Goal: Task Accomplishment & Management: Use online tool/utility

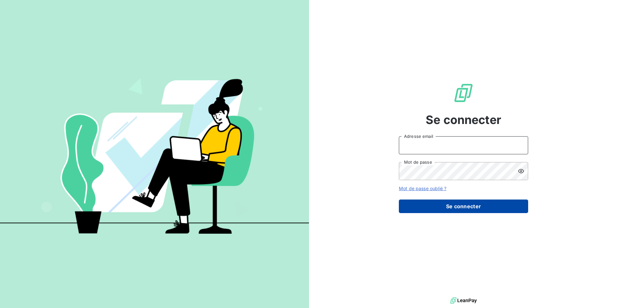
type input "c.renard@technicaviation.com"
click at [457, 207] on button "Se connecter" at bounding box center [463, 207] width 129 height 14
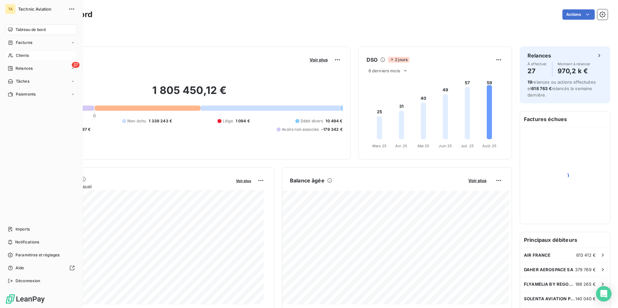
click at [24, 55] on span "Clients" at bounding box center [22, 56] width 13 height 6
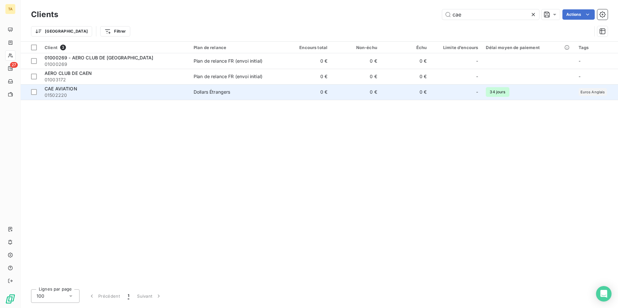
type input "cae"
click at [94, 92] on span "01502220" at bounding box center [115, 95] width 141 height 6
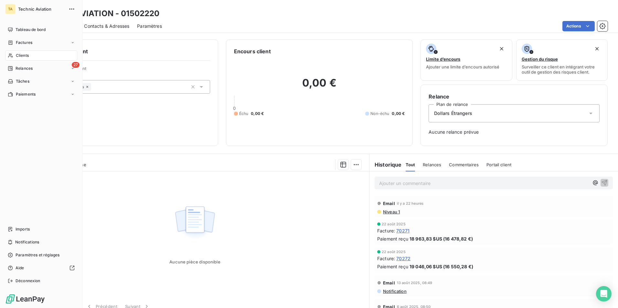
click at [27, 55] on span "Clients" at bounding box center [22, 56] width 13 height 6
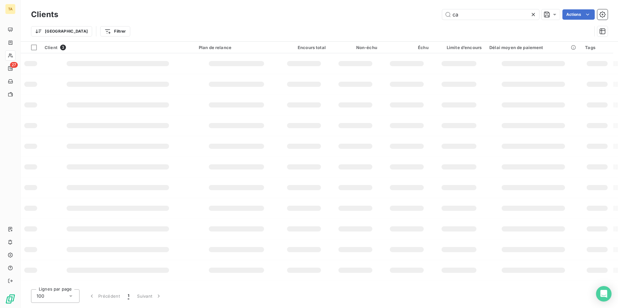
type input "c"
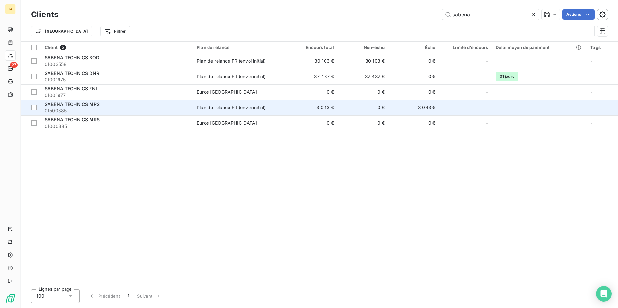
type input "sabena"
click at [132, 107] on div "SABENA TECHNICS MRS" at bounding box center [117, 104] width 144 height 6
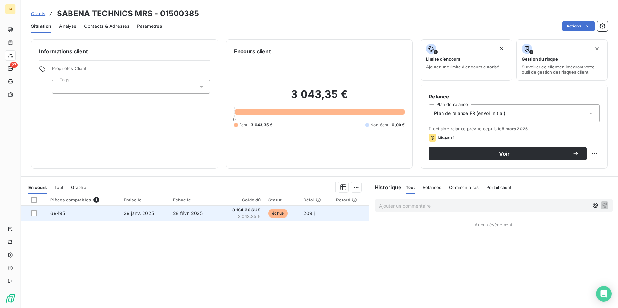
click at [132, 213] on span "29 janv. 2025" at bounding box center [139, 213] width 30 height 5
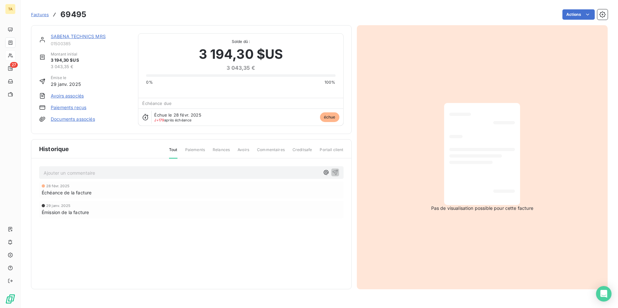
click at [77, 106] on link "Paiements reçus" at bounding box center [69, 107] width 36 height 6
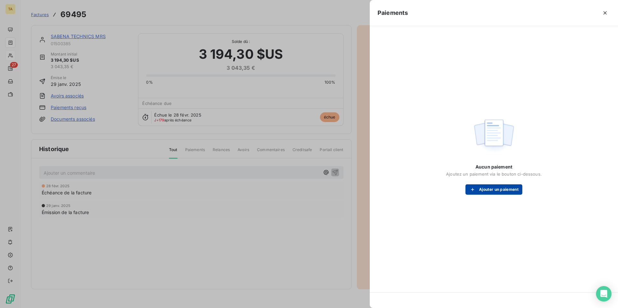
click at [488, 190] on button "Ajouter un paiement" at bounding box center [493, 190] width 57 height 10
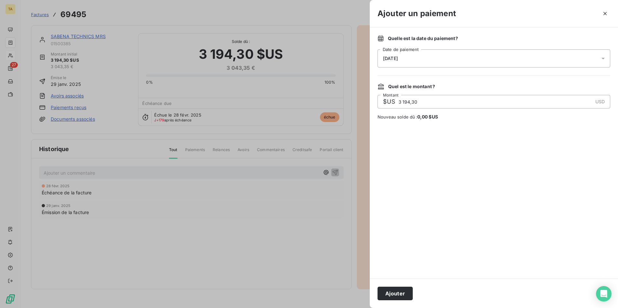
click at [451, 62] on div "26/08/2025" at bounding box center [493, 58] width 233 height 18
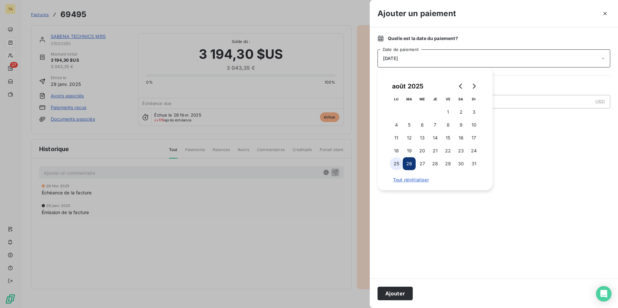
click at [397, 163] on button "25" at bounding box center [396, 163] width 13 height 13
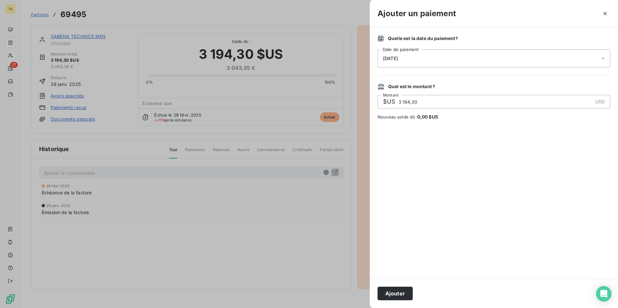
click at [395, 295] on button "Ajouter" at bounding box center [394, 294] width 35 height 14
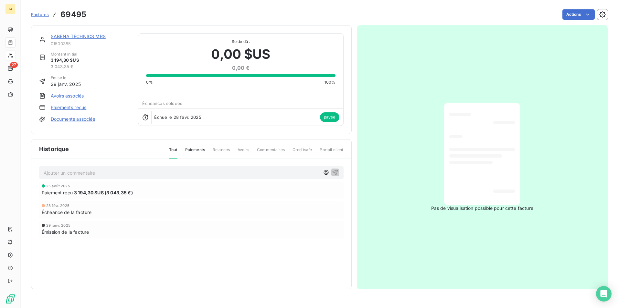
click at [79, 36] on link "SABENA TECHNICS MRS" at bounding box center [78, 36] width 55 height 5
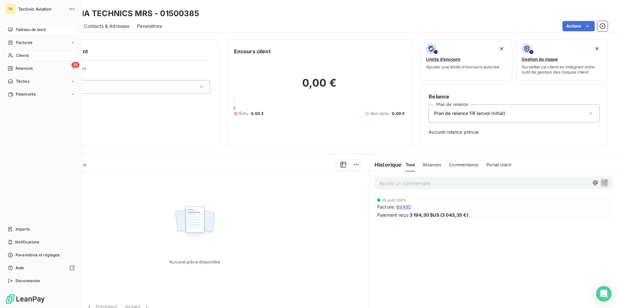
click at [32, 30] on span "Tableau de bord" at bounding box center [31, 30] width 30 height 6
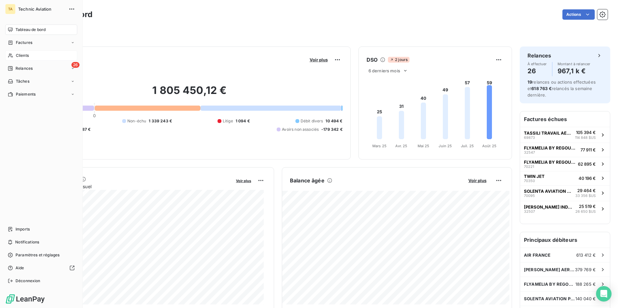
click at [25, 55] on span "Clients" at bounding box center [22, 56] width 13 height 6
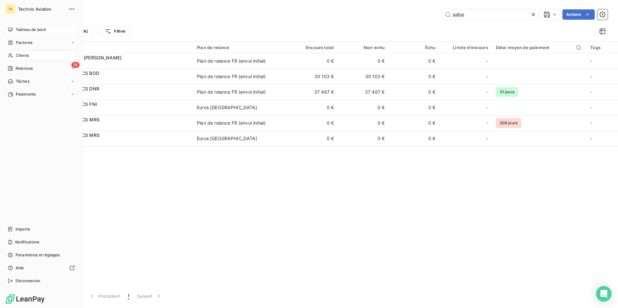
type input "sabe"
click at [28, 29] on span "Tableau de bord" at bounding box center [31, 30] width 30 height 6
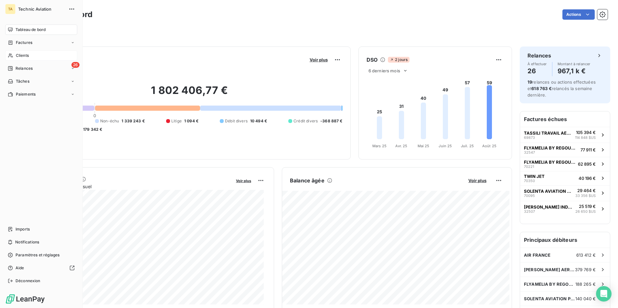
click at [22, 56] on span "Clients" at bounding box center [22, 56] width 13 height 6
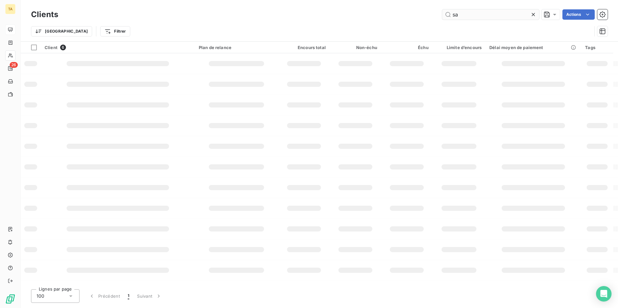
type input "s"
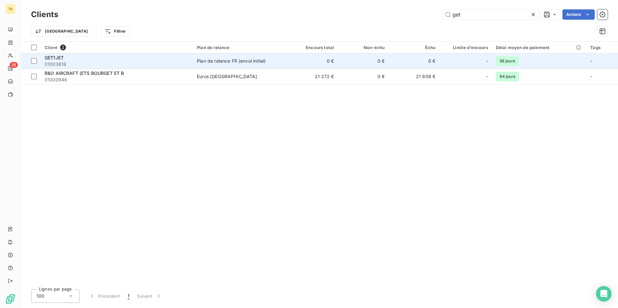
type input "get"
click at [83, 60] on div "GET1JET" at bounding box center [117, 58] width 144 height 6
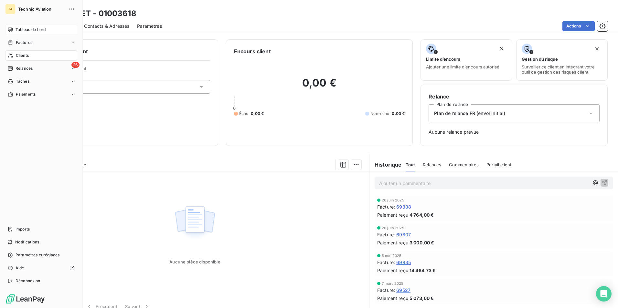
click at [23, 30] on span "Tableau de bord" at bounding box center [31, 30] width 30 height 6
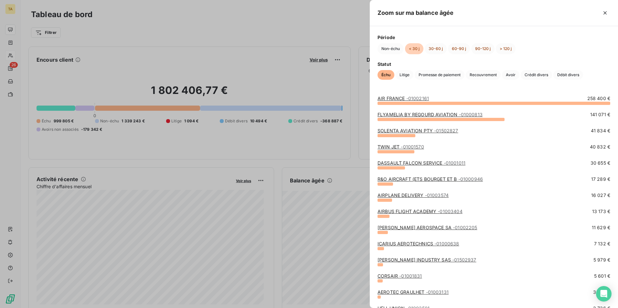
click at [359, 268] on div at bounding box center [309, 154] width 618 height 308
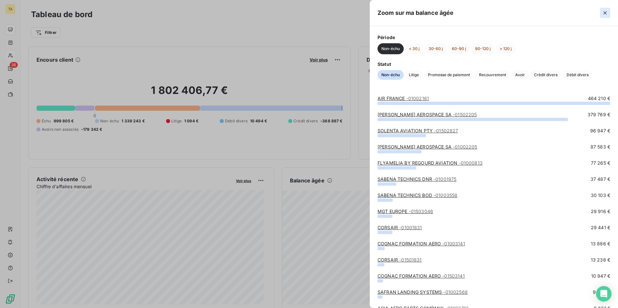
click at [606, 12] on icon "button" at bounding box center [604, 12] width 3 height 3
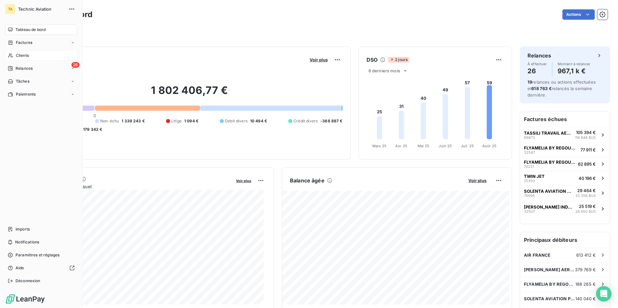
click at [23, 56] on span "Clients" at bounding box center [22, 56] width 13 height 6
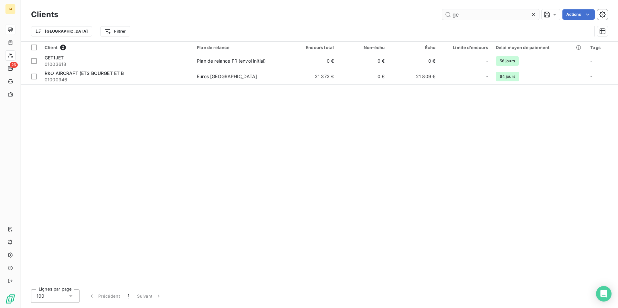
type input "g"
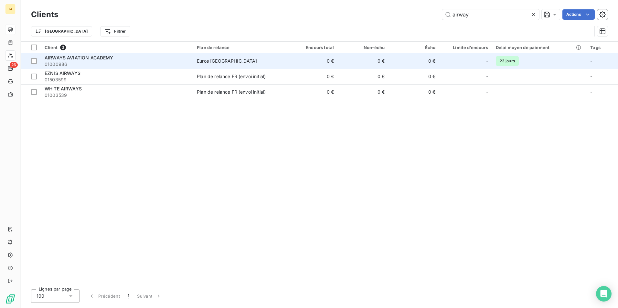
type input "airway"
click at [122, 62] on span "01000986" at bounding box center [117, 64] width 144 height 6
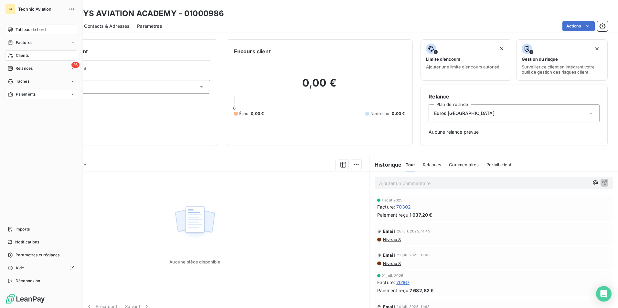
click at [33, 93] on span "Paiements" at bounding box center [26, 94] width 20 height 6
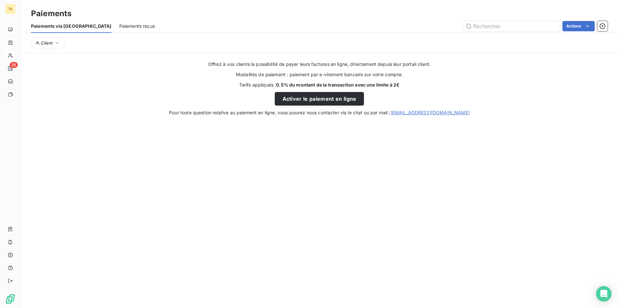
click at [119, 25] on span "Paiements reçus" at bounding box center [137, 26] width 36 height 6
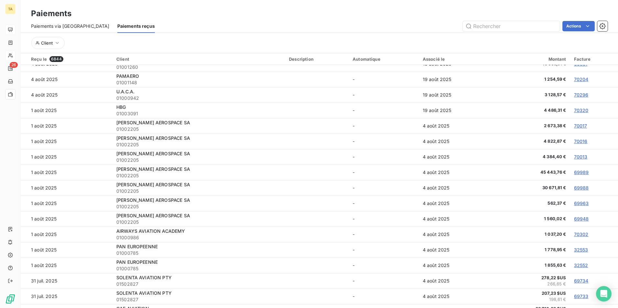
scroll to position [711, 0]
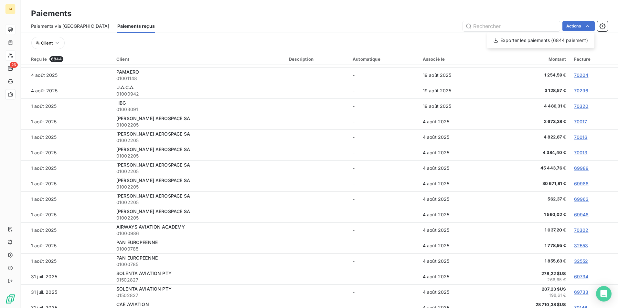
click at [603, 27] on html "TA 26 Paiements Paiements via le Portail Paiements reçus Actions Exporter les p…" at bounding box center [309, 154] width 618 height 308
click at [603, 27] on icon "button" at bounding box center [602, 26] width 6 height 6
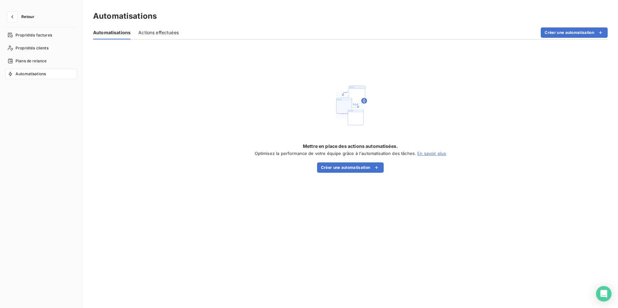
click at [430, 153] on link "En savoir plus" at bounding box center [431, 153] width 29 height 5
click at [358, 167] on button "Créer une automatisation" at bounding box center [350, 168] width 67 height 10
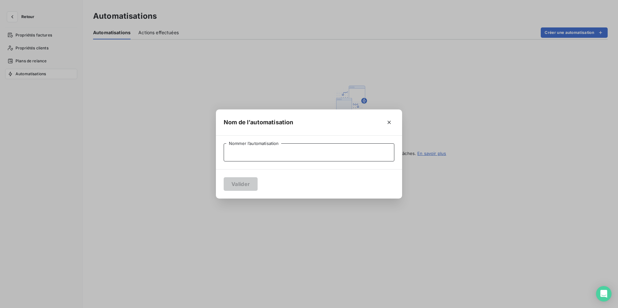
click at [331, 151] on input "Nommer l’automatisation" at bounding box center [309, 152] width 171 height 18
type input "Notification paiement"
click at [246, 182] on button "Valider" at bounding box center [241, 184] width 34 height 14
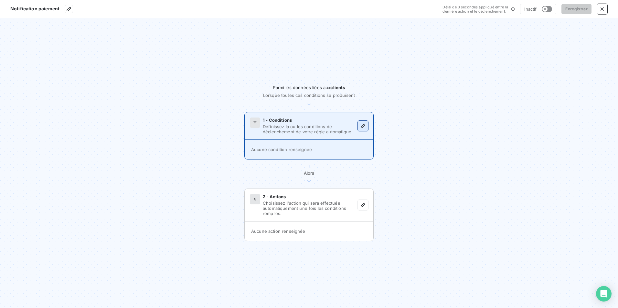
click at [364, 125] on icon "button" at bounding box center [363, 126] width 5 height 5
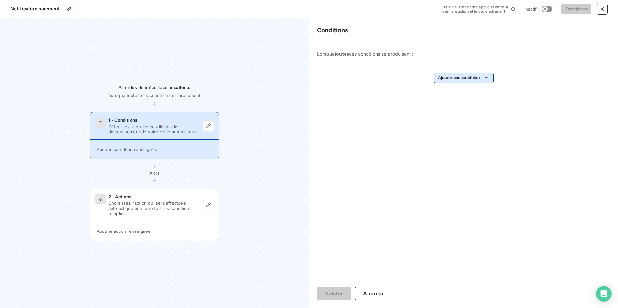
click at [474, 78] on html "Notification paiement Délai de 3 secondes appliqué entre la dernière action et …" at bounding box center [309, 154] width 618 height 308
click at [485, 100] on input "paiement" at bounding box center [483, 98] width 82 height 14
click at [448, 99] on input "paiement" at bounding box center [483, 98] width 82 height 14
type input "réception paiement"
click at [472, 131] on html "Notification paiement Délai de 3 secondes appliqué entre la dernière action et …" at bounding box center [309, 154] width 618 height 308
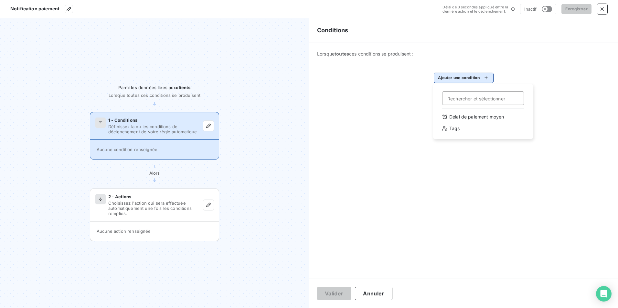
click at [476, 78] on html "Notification paiement Délai de 3 secondes appliqué entre la dernière action et …" at bounding box center [309, 154] width 618 height 308
click at [465, 101] on input "Rechercher et sélectionner" at bounding box center [483, 98] width 82 height 14
type input "paiement reçu"
click at [472, 79] on html "Notification paiement Délai de 3 secondes appliqué entre la dernière action et …" at bounding box center [309, 154] width 618 height 308
click at [469, 77] on html "Notification paiement Délai de 3 secondes appliqué entre la dernière action et …" at bounding box center [309, 154] width 618 height 308
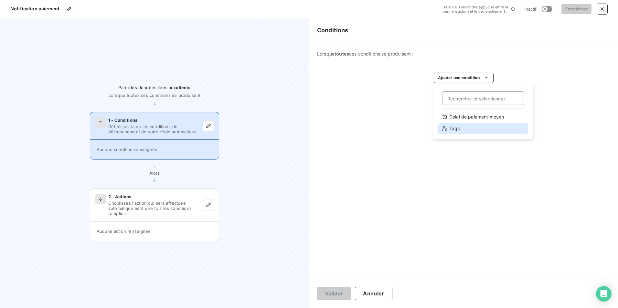
click at [457, 131] on div "Tags" at bounding box center [483, 128] width 90 height 10
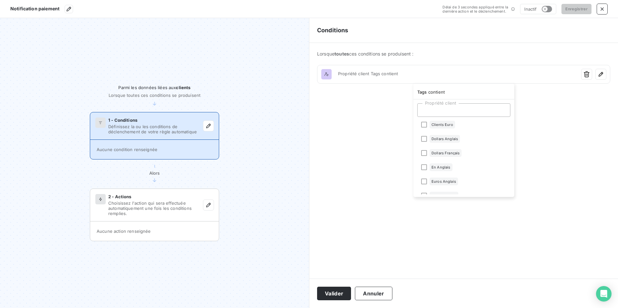
click at [602, 10] on html "Notification paiement Délai de 3 secondes appliqué entre la dernière action et …" at bounding box center [309, 154] width 618 height 308
click at [68, 9] on icon "button" at bounding box center [69, 8] width 5 height 5
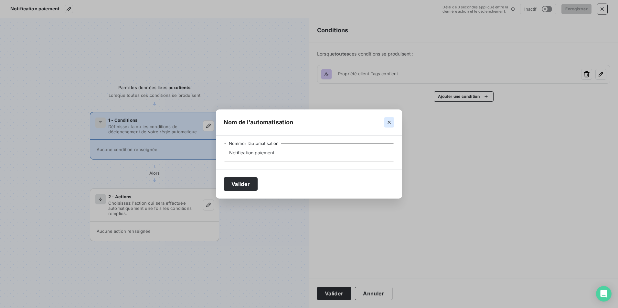
click at [388, 123] on icon "button" at bounding box center [389, 122] width 6 height 6
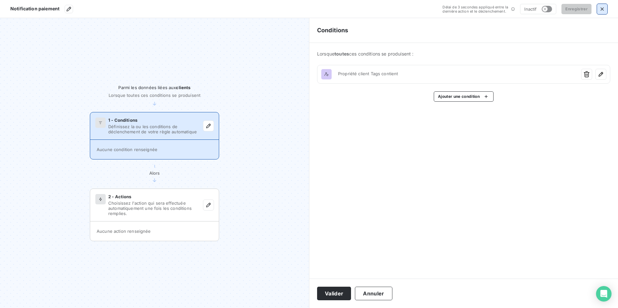
click at [602, 9] on icon "button" at bounding box center [601, 8] width 3 height 3
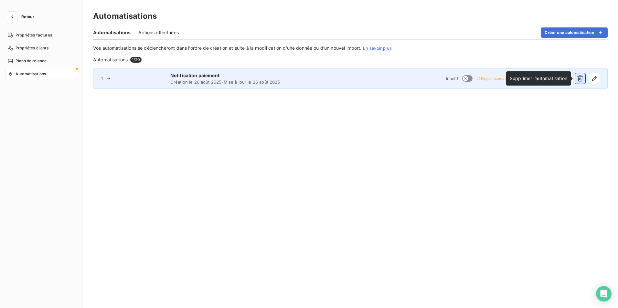
click at [581, 79] on icon "button" at bounding box center [580, 79] width 6 height 6
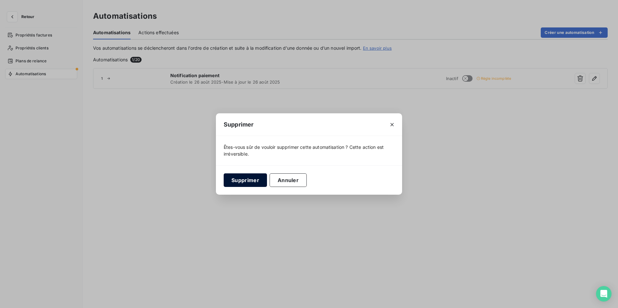
click at [250, 183] on button "Supprimer" at bounding box center [245, 181] width 43 height 14
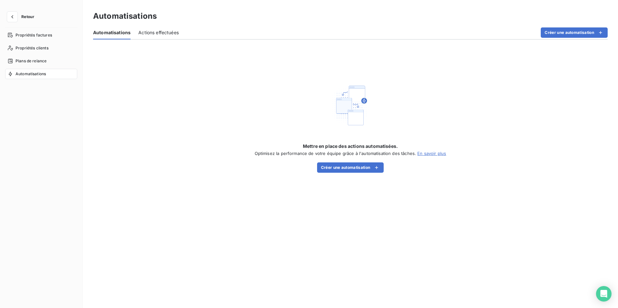
click at [160, 35] on span "Actions effectuées" at bounding box center [158, 32] width 40 height 6
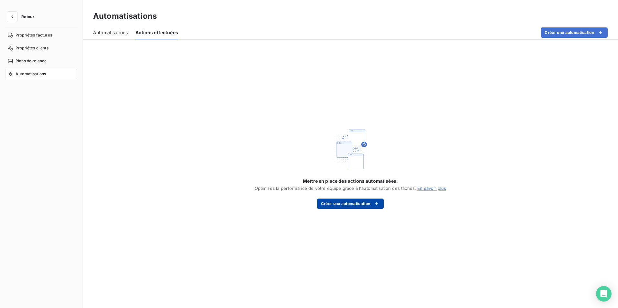
click at [356, 205] on button "Créer une automatisation" at bounding box center [350, 204] width 67 height 10
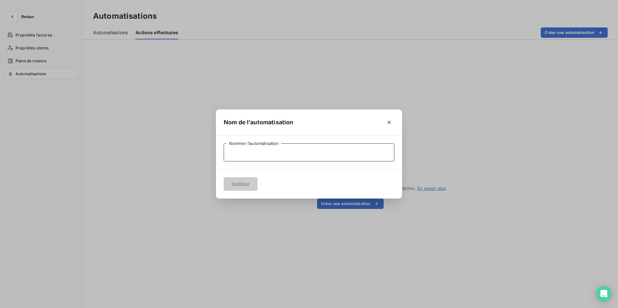
click at [333, 158] on input "Nommer l’automatisation" at bounding box center [309, 152] width 171 height 18
type input "notification paiement"
click at [224, 177] on button "Valider" at bounding box center [241, 184] width 34 height 14
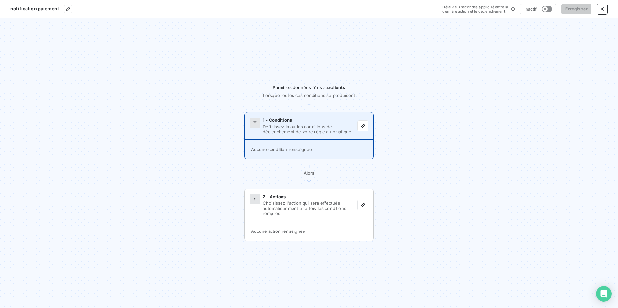
click at [323, 148] on div "Aucune condition renseignée" at bounding box center [309, 149] width 129 height 19
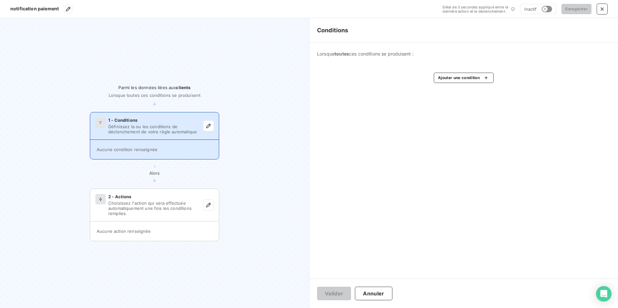
click at [153, 151] on span "Aucune condition renseignée" at bounding box center [127, 149] width 61 height 5
click at [466, 77] on html "notification paiement Délai de 3 secondes appliqué entre la dernière action et …" at bounding box center [309, 154] width 618 height 308
click at [456, 117] on div "Délai de paiement moyen" at bounding box center [483, 117] width 90 height 10
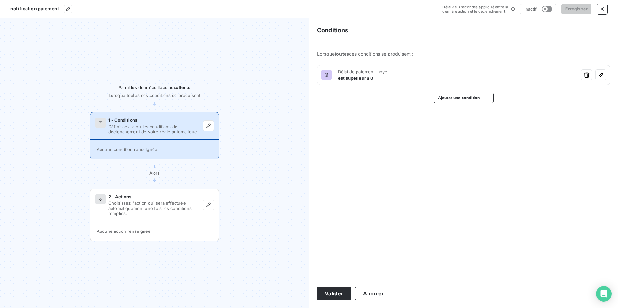
click at [606, 9] on html "notification paiement Délai de 3 secondes appliqué entre la dernière action et …" at bounding box center [309, 154] width 618 height 308
click at [604, 9] on icon "button" at bounding box center [602, 9] width 6 height 6
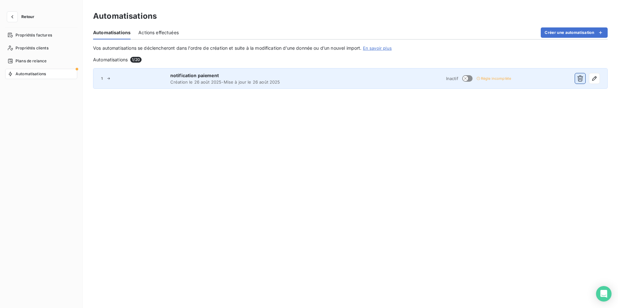
click at [578, 78] on icon "button" at bounding box center [580, 78] width 6 height 6
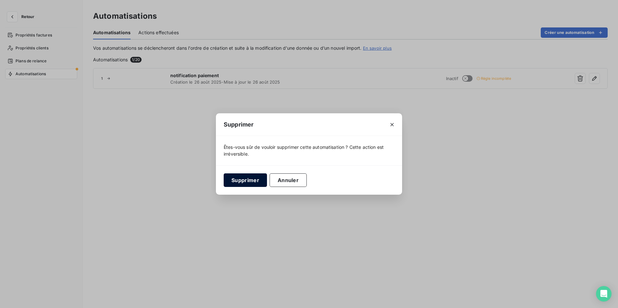
click at [246, 182] on button "Supprimer" at bounding box center [245, 181] width 43 height 14
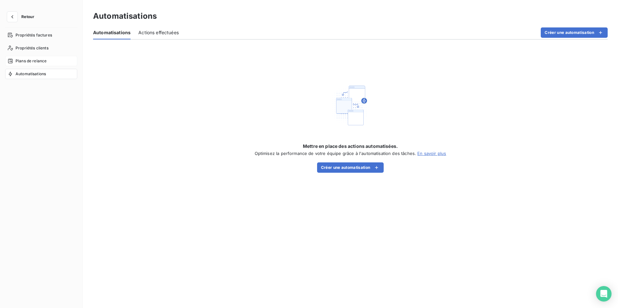
click at [30, 62] on span "Plans de relance" at bounding box center [31, 61] width 31 height 6
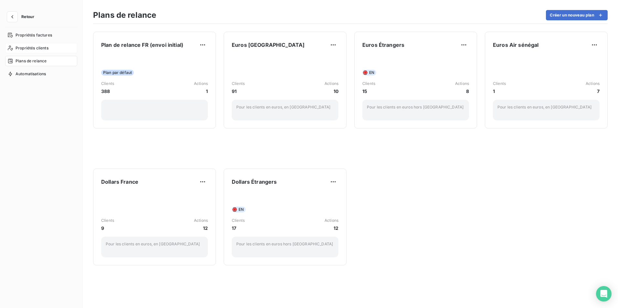
click at [32, 47] on span "Propriétés clients" at bounding box center [32, 48] width 33 height 6
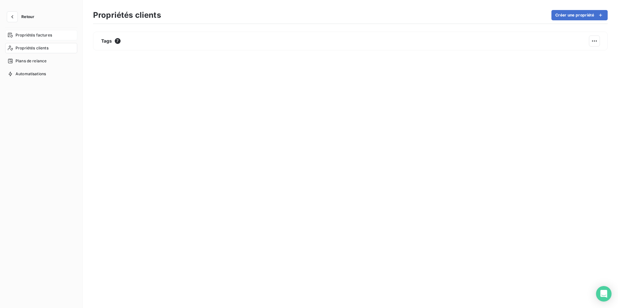
click at [35, 36] on span "Propriétés factures" at bounding box center [34, 35] width 37 height 6
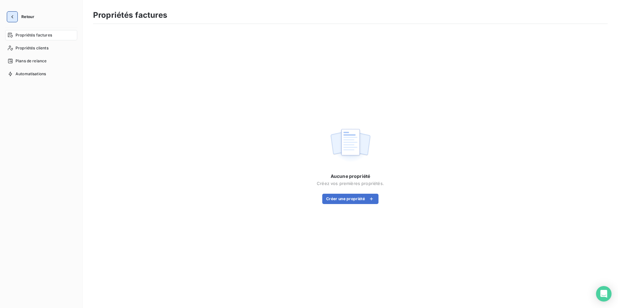
click at [12, 16] on icon "button" at bounding box center [12, 17] width 6 height 6
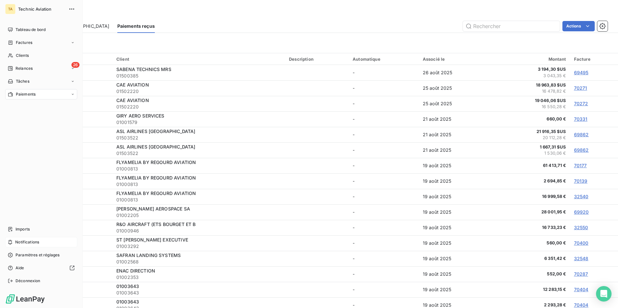
click at [30, 242] on span "Notifications" at bounding box center [27, 242] width 24 height 6
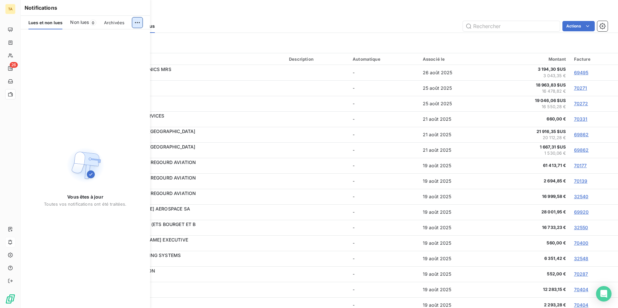
click at [137, 24] on html "TA 26 Paiements Paiements via le Portail Paiements reçus Actions Client Reçu le…" at bounding box center [309, 154] width 618 height 308
click at [189, 24] on html "TA 26 Paiements Paiements via le Portail Paiements reçus Actions Client Reçu le…" at bounding box center [309, 154] width 618 height 308
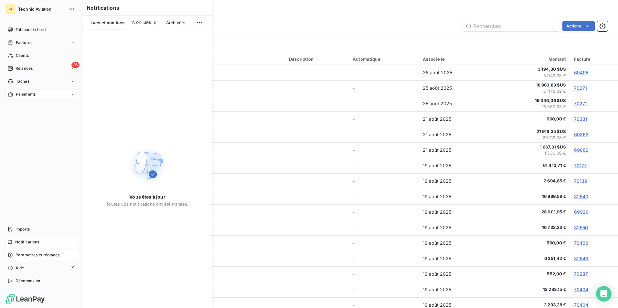
click at [33, 255] on span "Paramètres et réglages" at bounding box center [38, 255] width 44 height 6
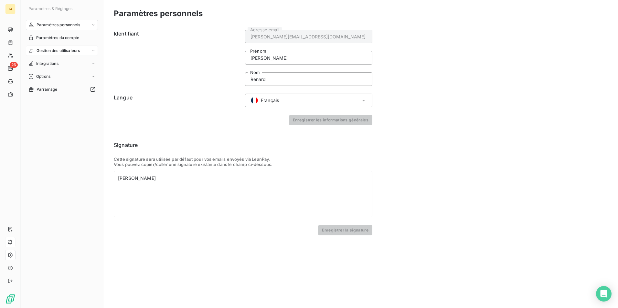
click at [62, 51] on span "Gestion des utilisateurs" at bounding box center [59, 51] width 44 height 6
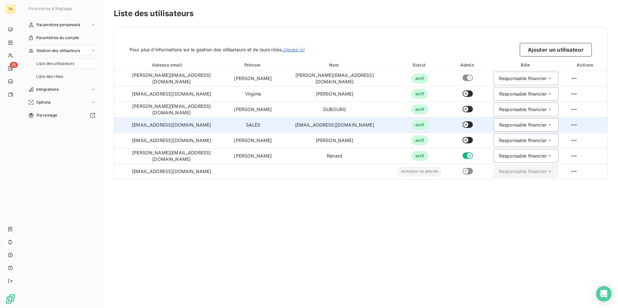
click at [178, 125] on td "[EMAIL_ADDRESS][DOMAIN_NAME]" at bounding box center [171, 125] width 115 height 16
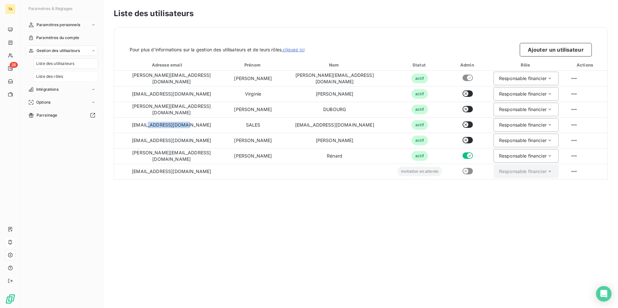
click at [55, 77] on span "Liste des rôles" at bounding box center [49, 77] width 27 height 6
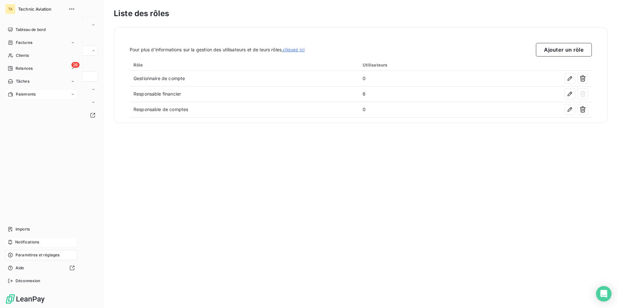
click at [27, 93] on span "Paiements" at bounding box center [26, 94] width 20 height 6
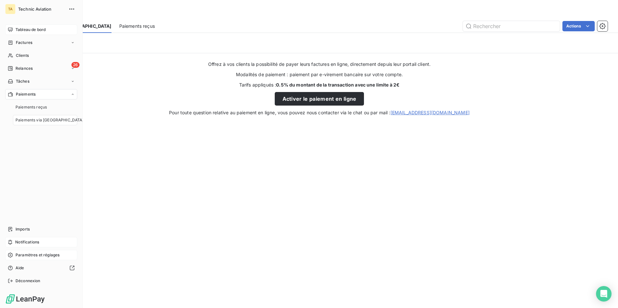
click at [40, 28] on span "Tableau de bord" at bounding box center [31, 30] width 30 height 6
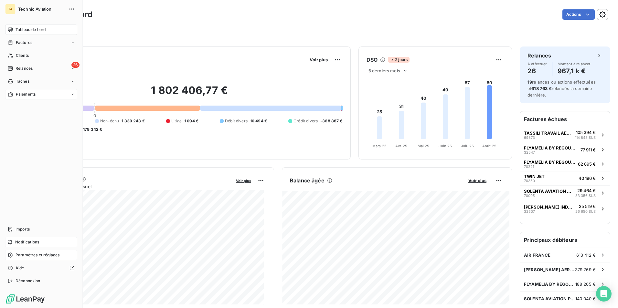
click at [23, 94] on span "Paiements" at bounding box center [26, 94] width 20 height 6
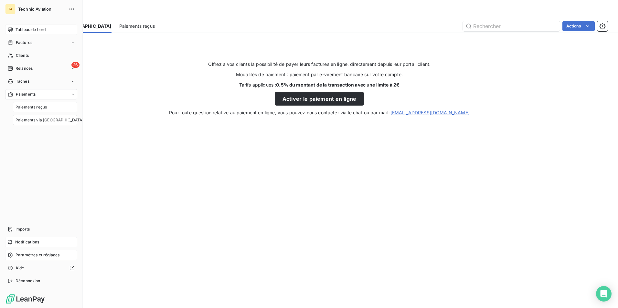
click at [40, 107] on span "Paiements reçus" at bounding box center [31, 107] width 31 height 6
